Goal: Submit feedback/report problem: Submit feedback/report problem

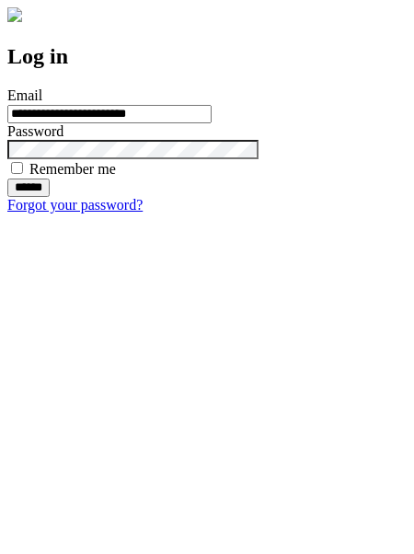
type input "**********"
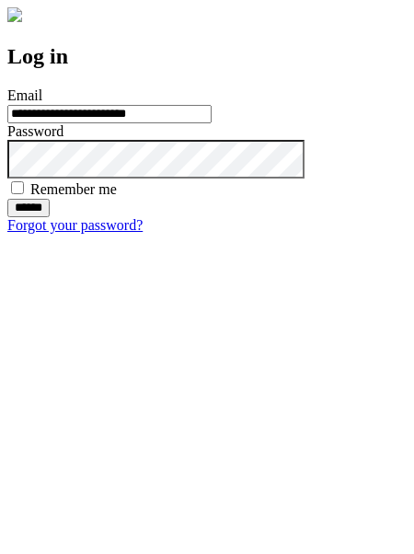
click at [50, 217] on input "******" at bounding box center [28, 208] width 42 height 18
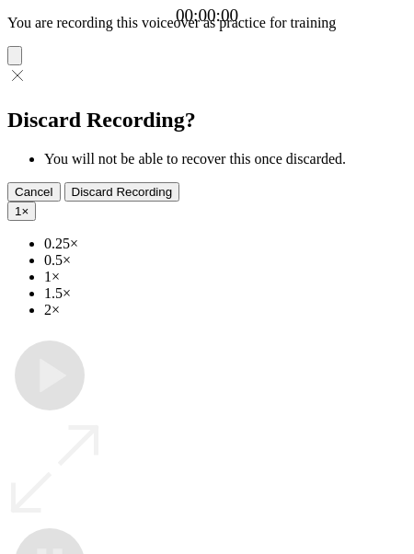
type input "**********"
